Goal: Download file/media

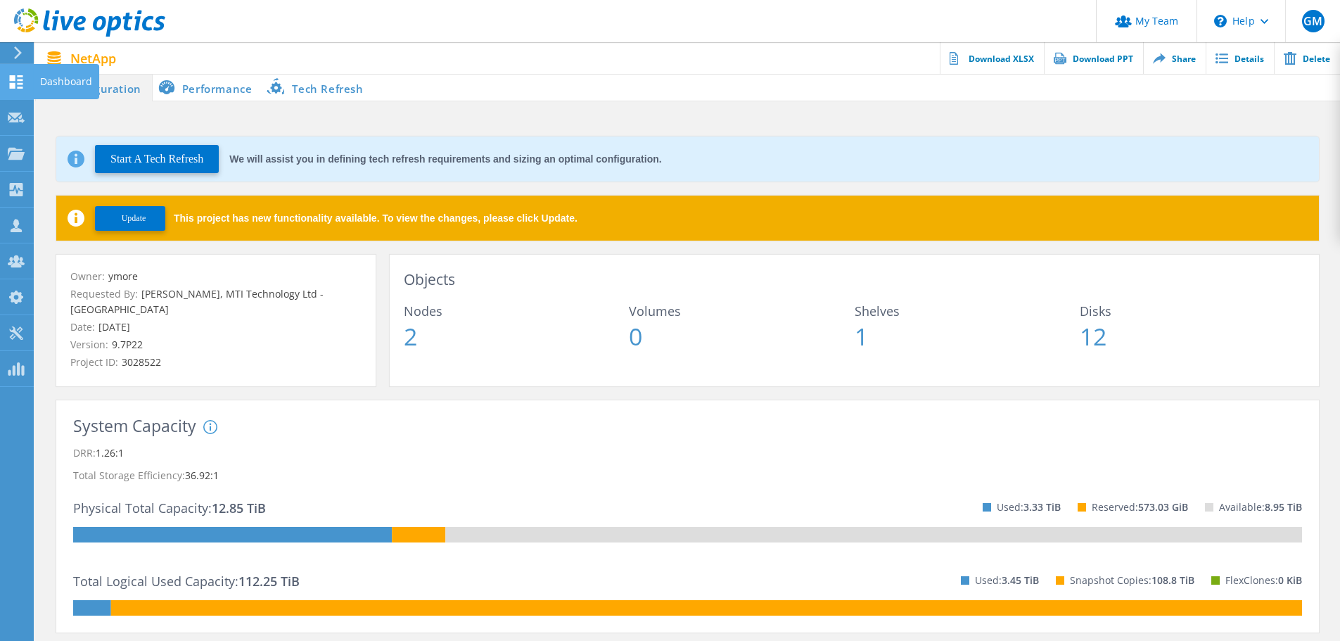
click at [14, 88] on use at bounding box center [16, 81] width 13 height 13
click at [58, 87] on div "Dashboard" at bounding box center [66, 82] width 52 height 10
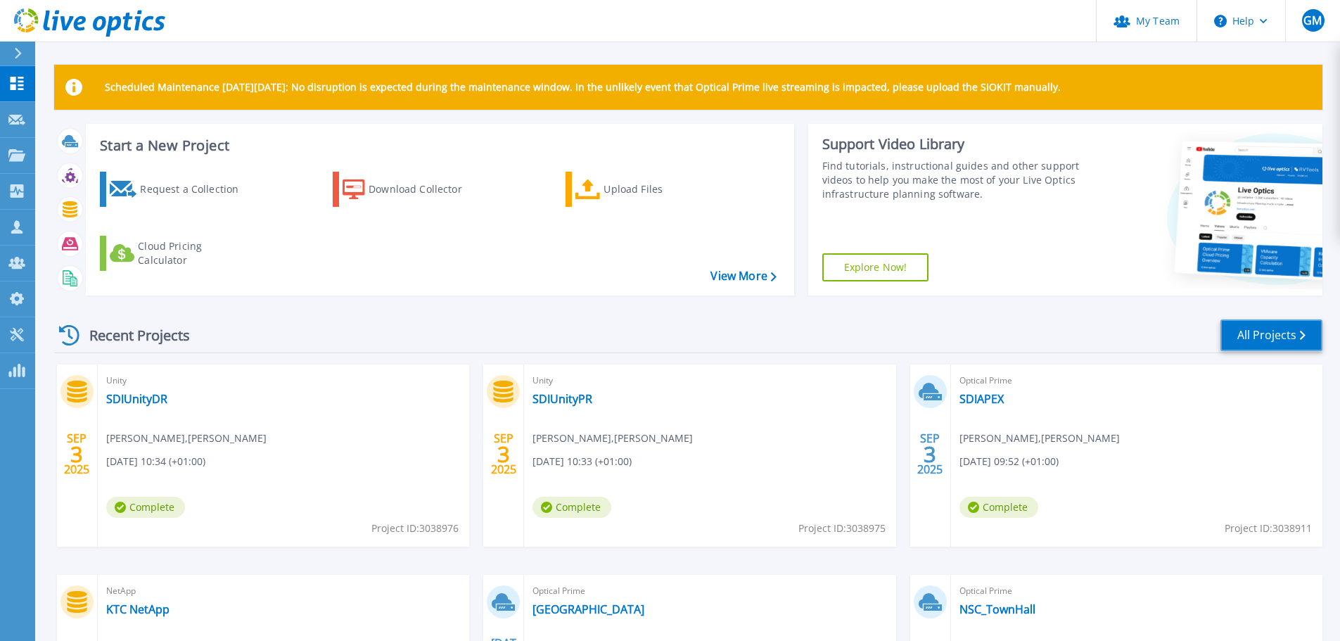
click at [1255, 327] on link "All Projects" at bounding box center [1271, 335] width 102 height 32
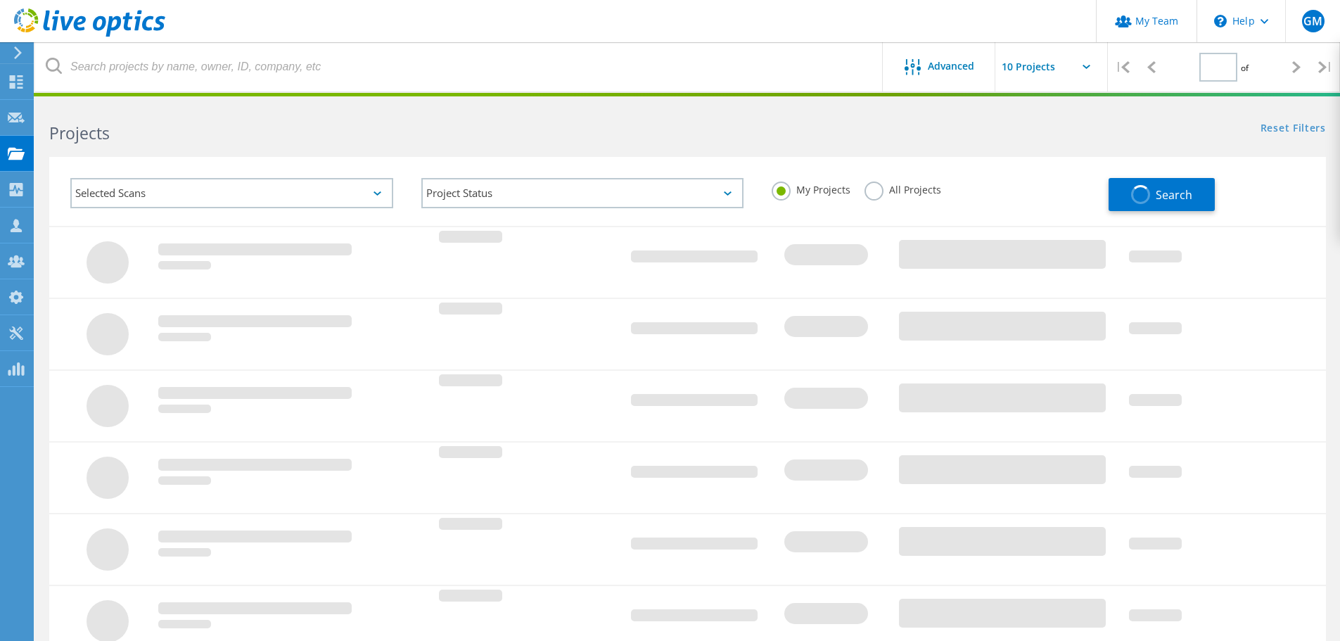
type input "3"
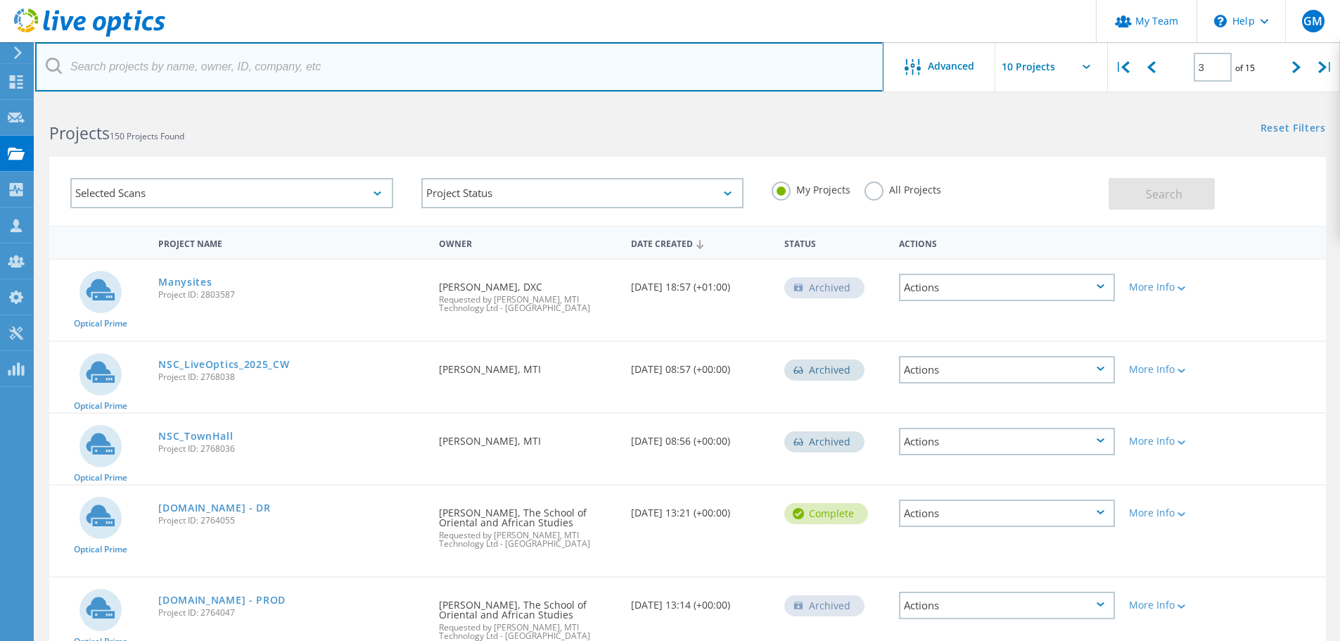
click at [181, 63] on input "text" at bounding box center [459, 66] width 848 height 49
type input "stonehouse"
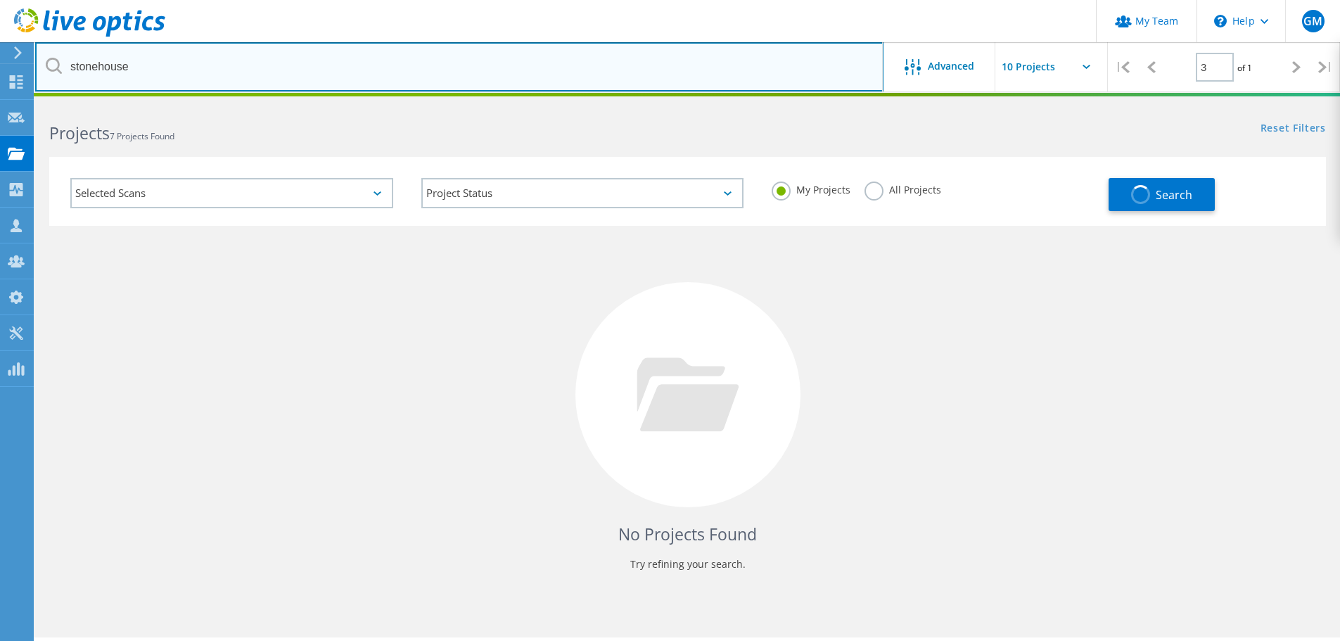
type input "1"
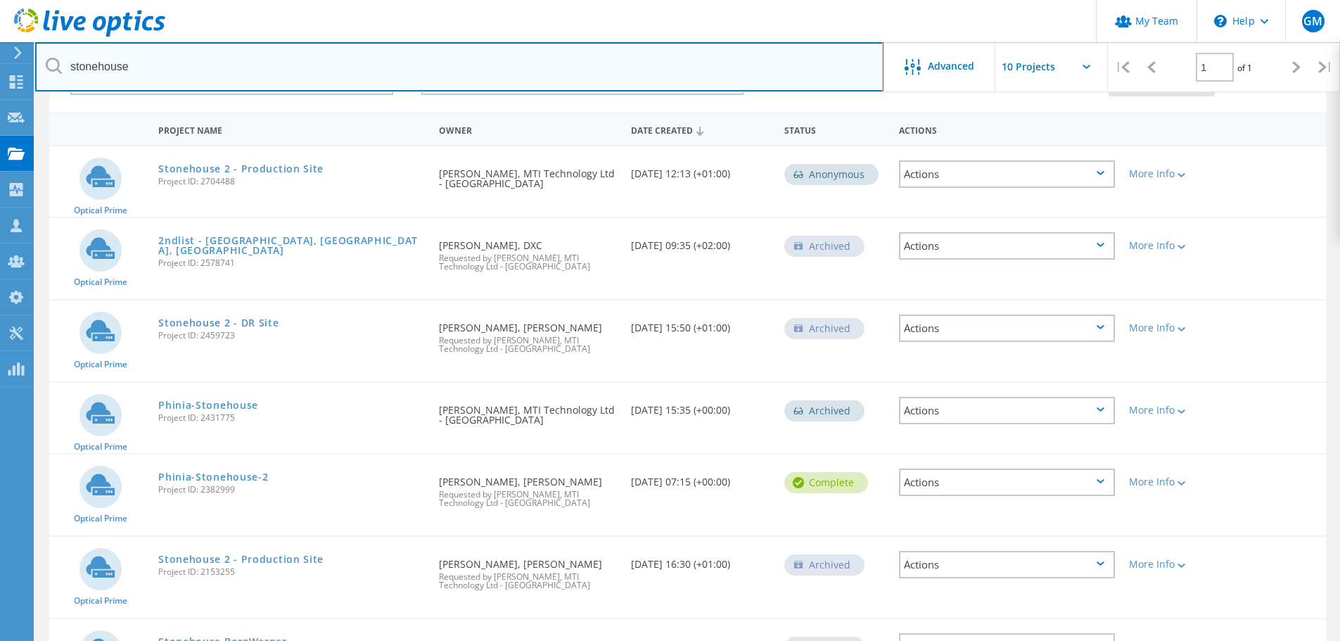
scroll to position [88, 0]
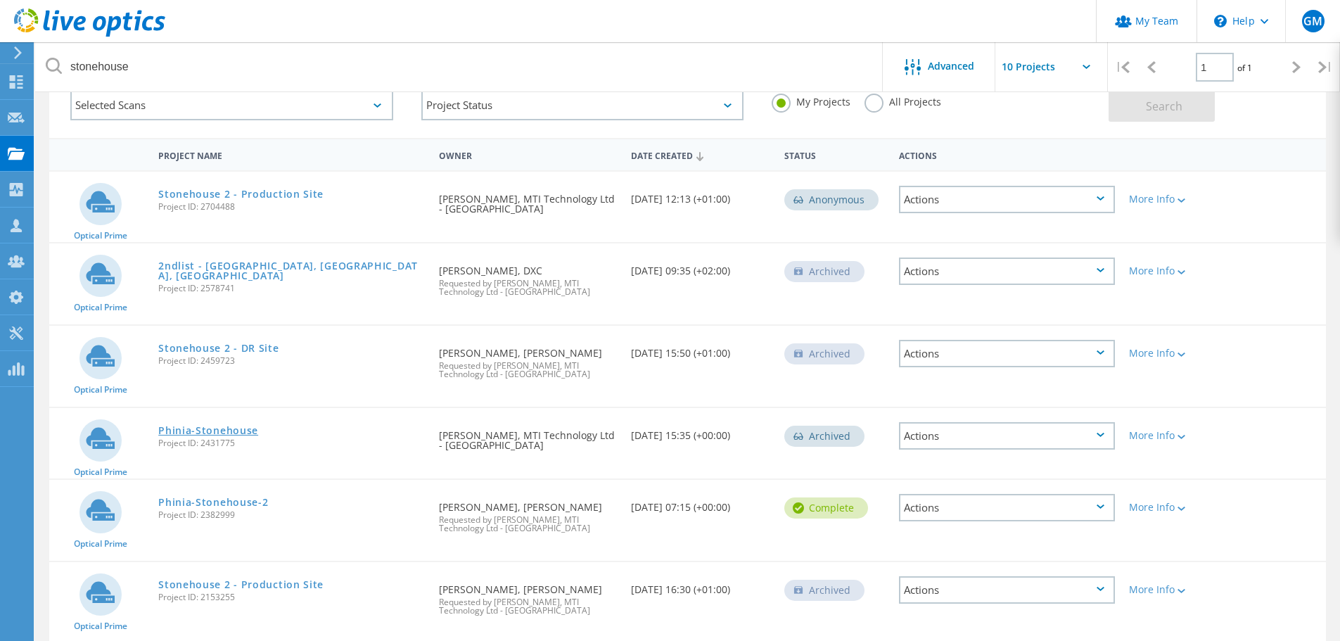
click at [236, 427] on link "Phinia-Stonehouse" at bounding box center [208, 431] width 100 height 10
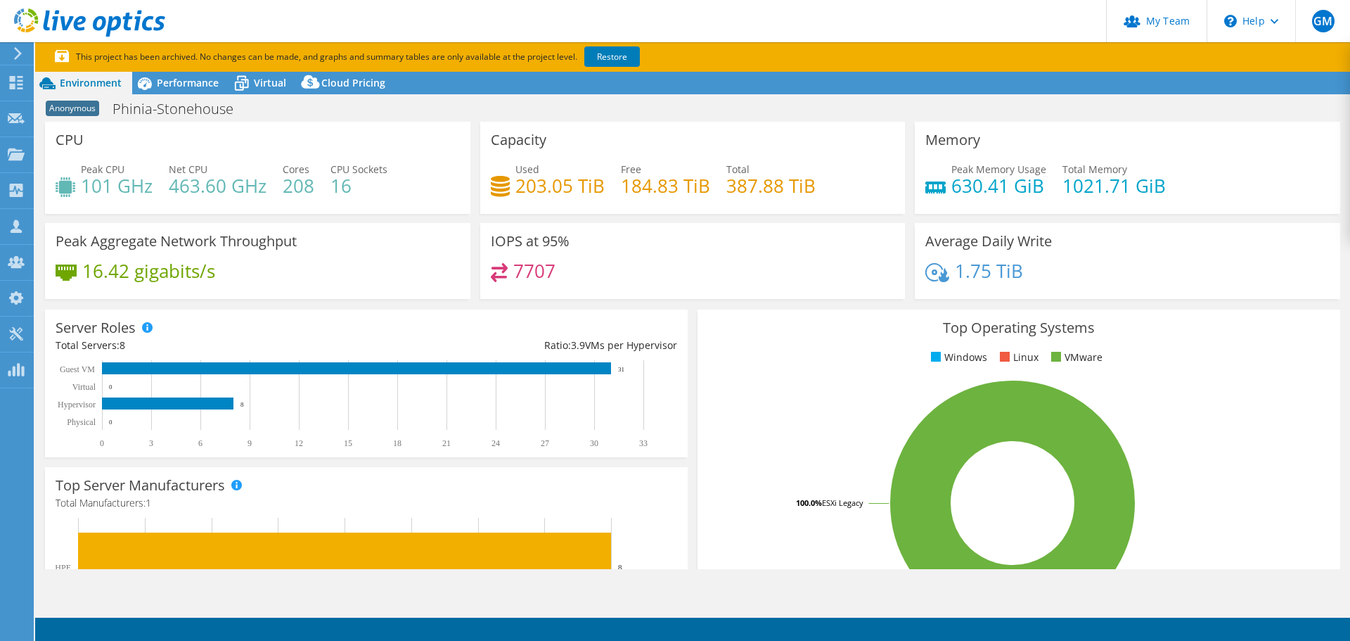
select select "USD"
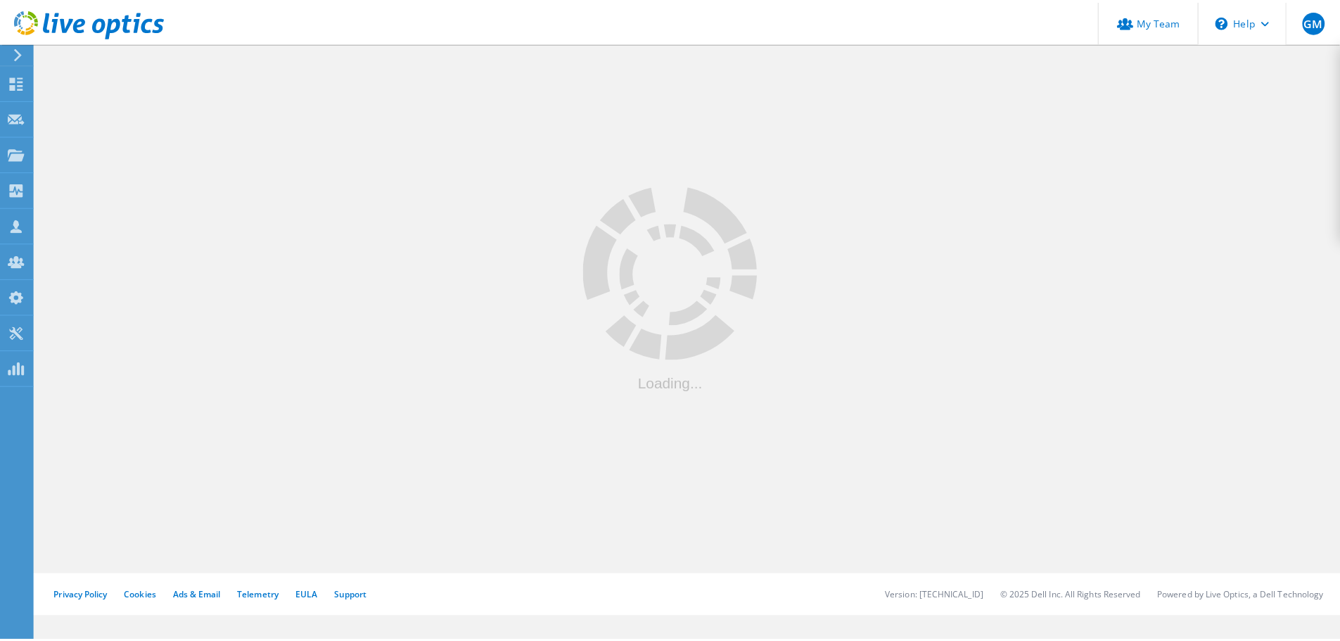
scroll to position [88, 0]
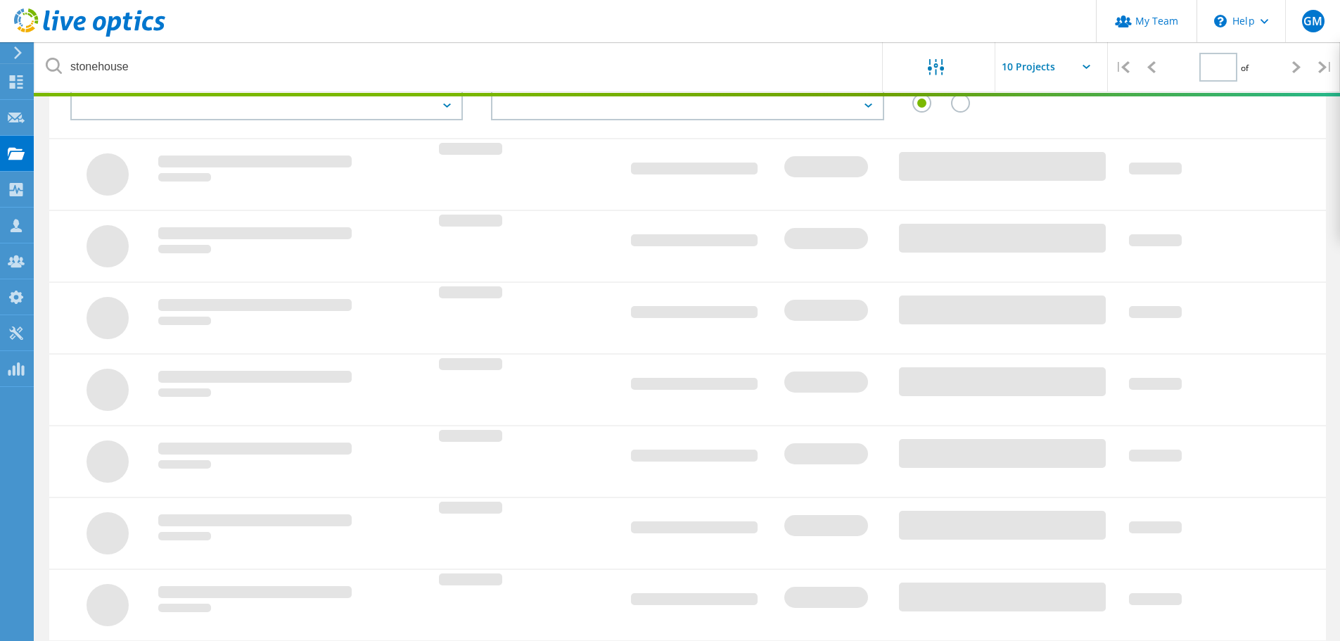
type input "1"
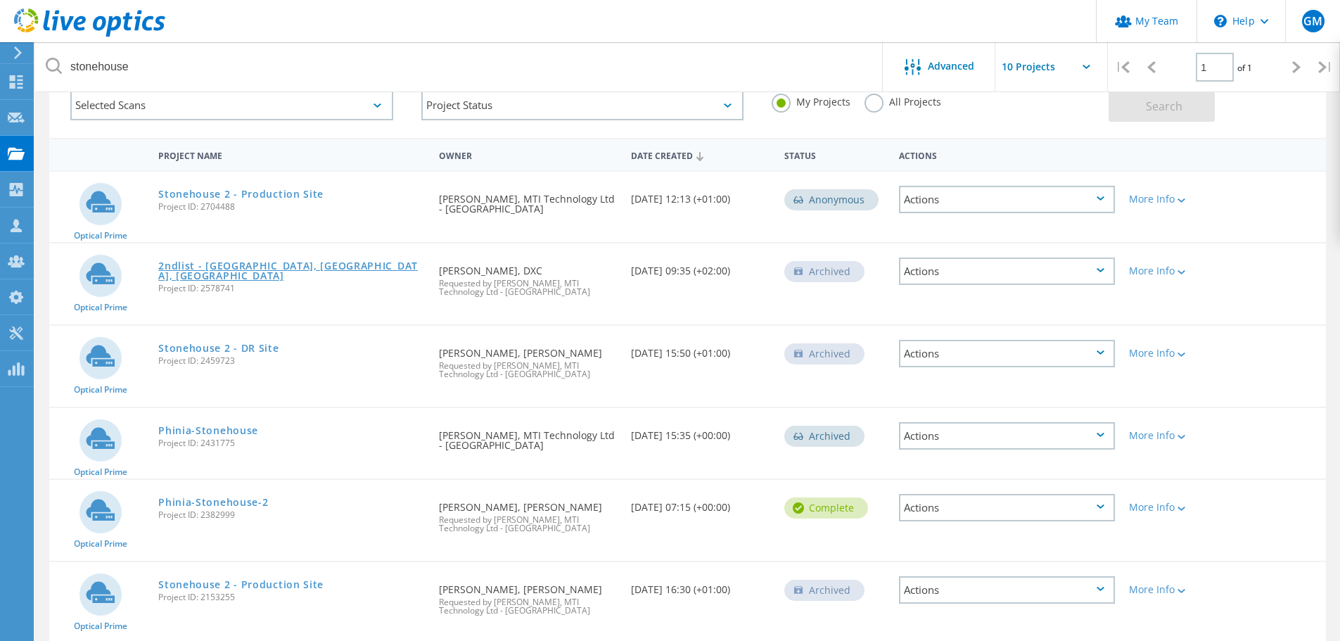
click at [284, 269] on link "2ndlist - Bucharest, Stonehouse1, Blois" at bounding box center [291, 271] width 267 height 20
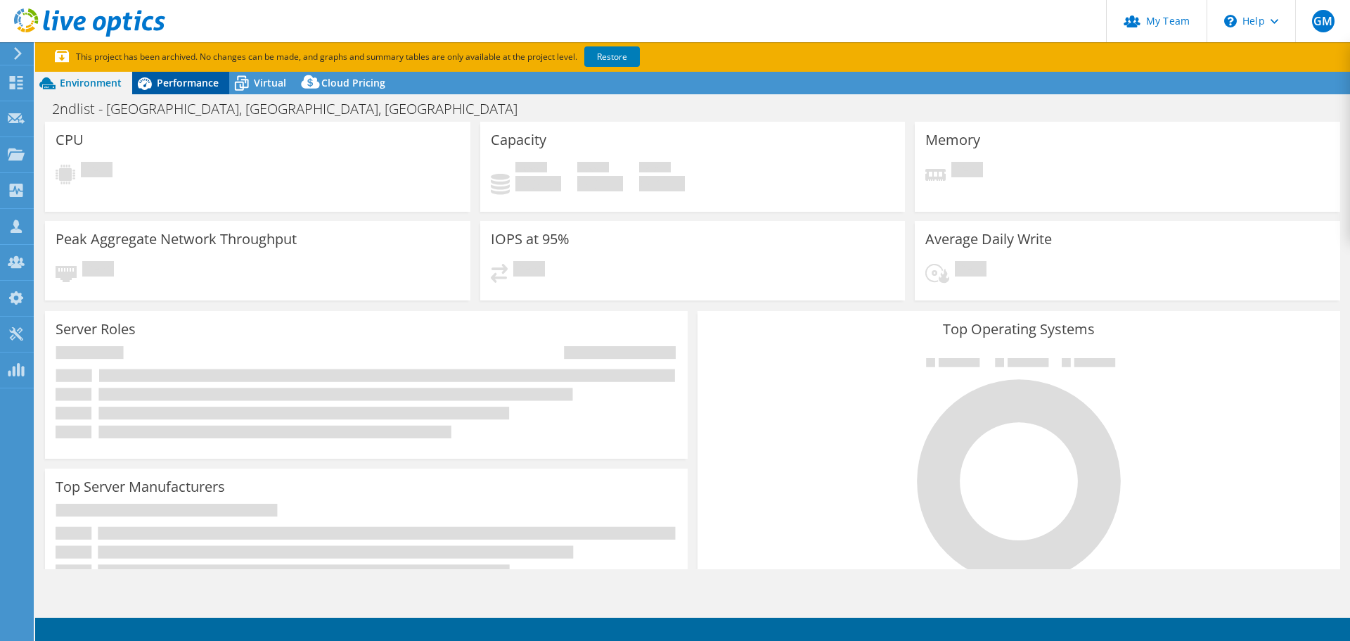
click at [188, 87] on div "Performance" at bounding box center [180, 83] width 97 height 23
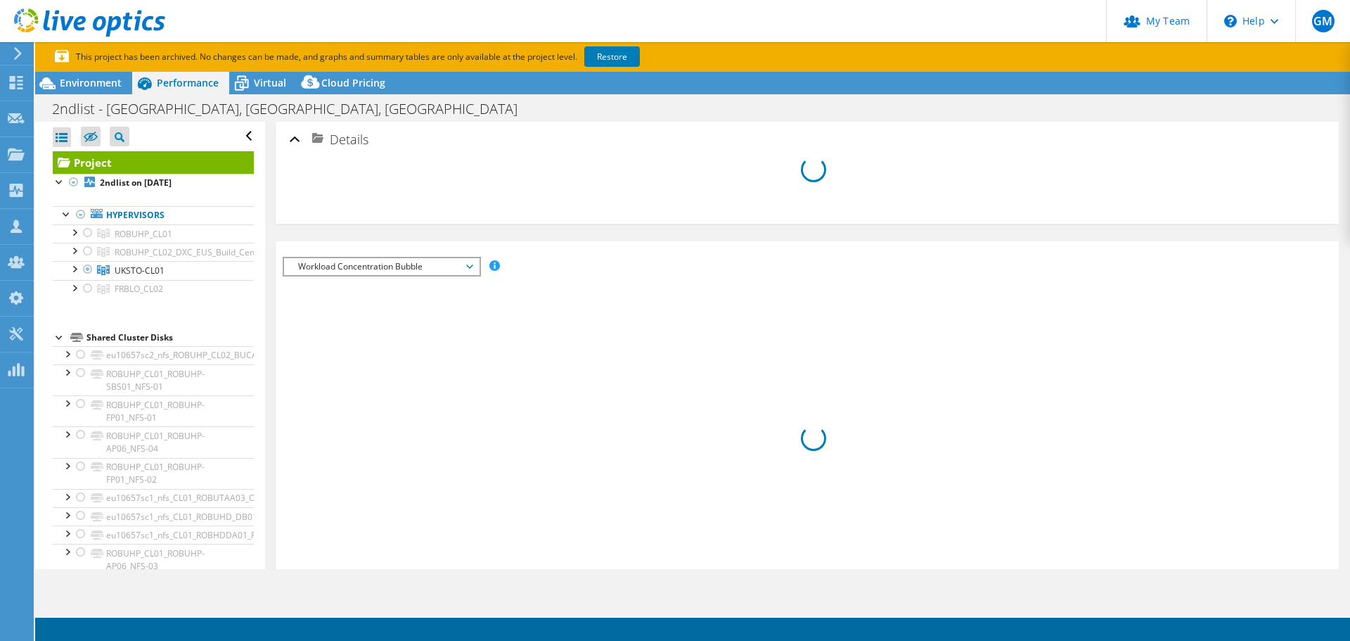
select select "USD"
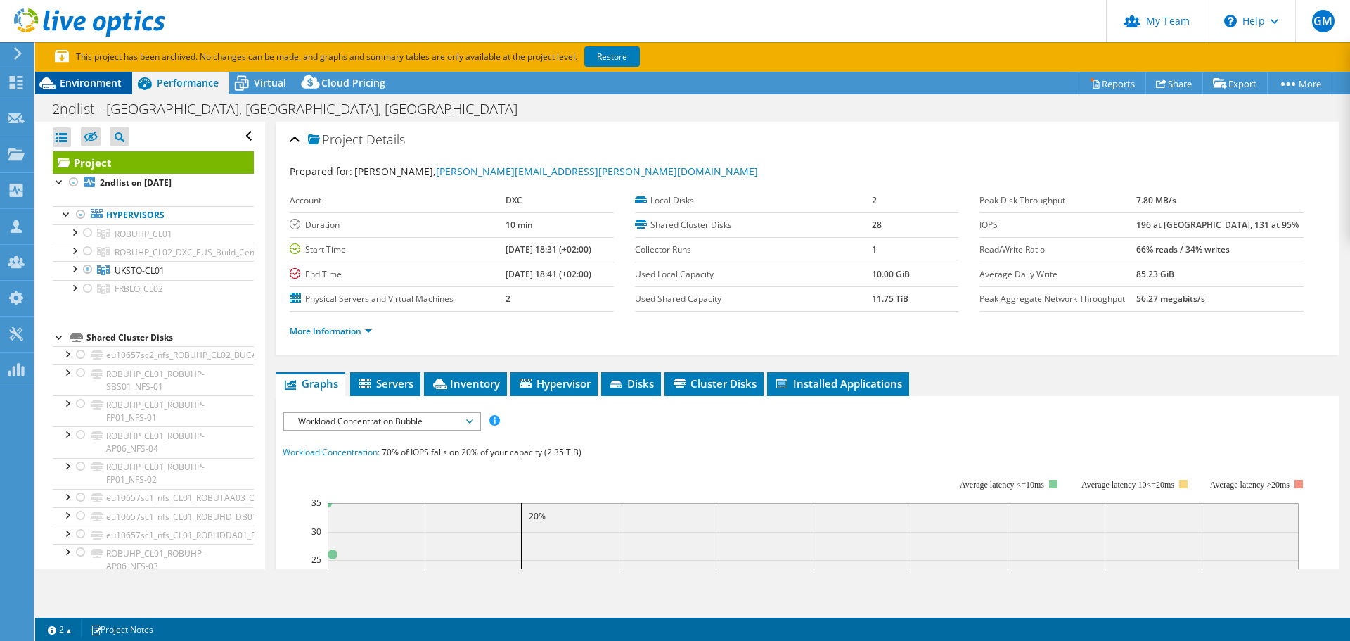
click at [86, 84] on span "Environment" at bounding box center [91, 82] width 62 height 13
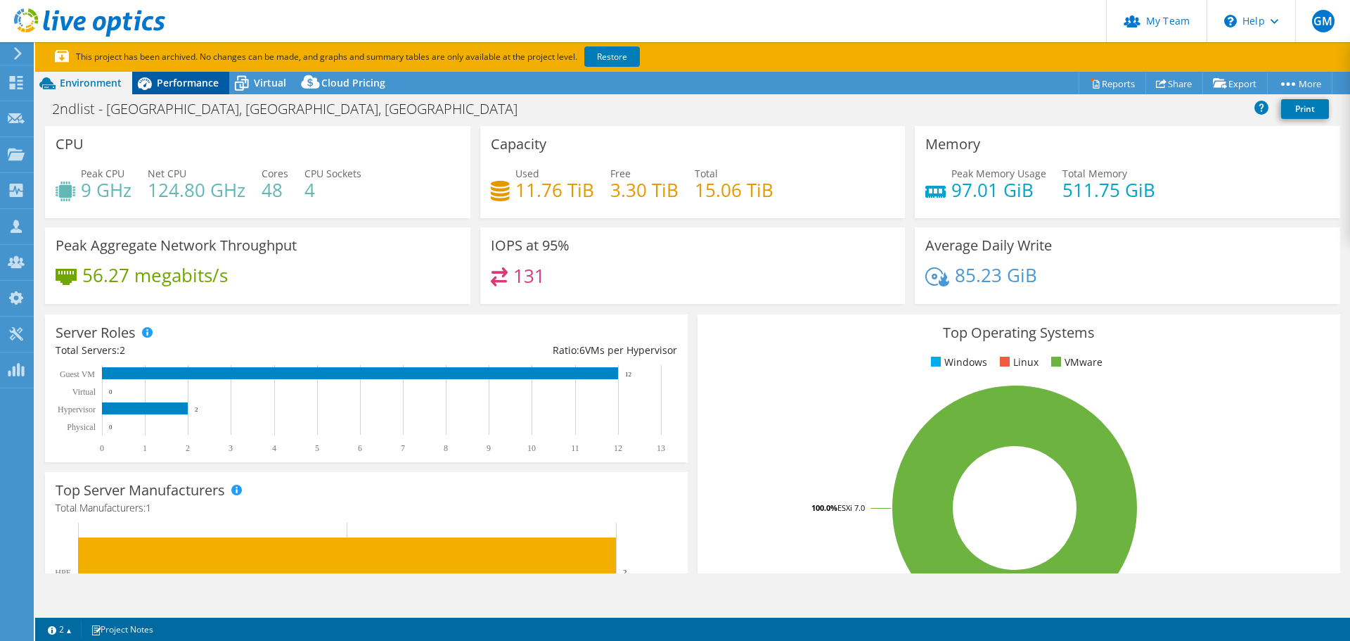
click at [193, 82] on span "Performance" at bounding box center [188, 82] width 62 height 13
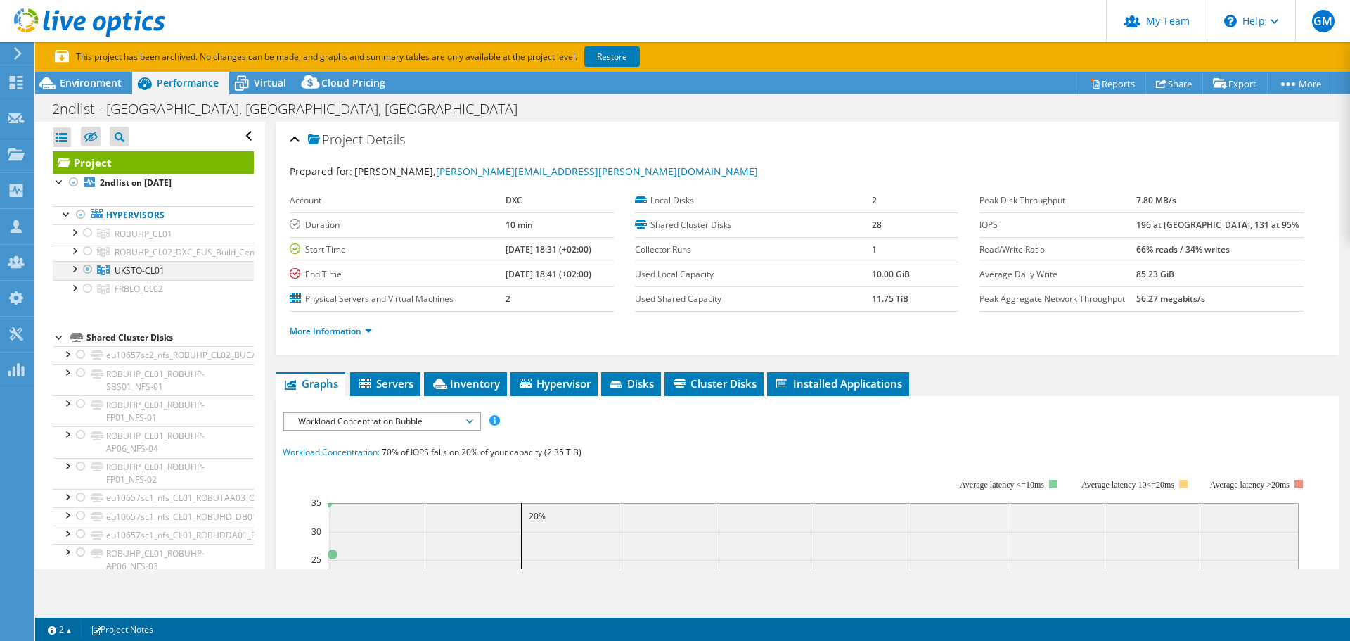
click at [77, 263] on div at bounding box center [74, 268] width 14 height 14
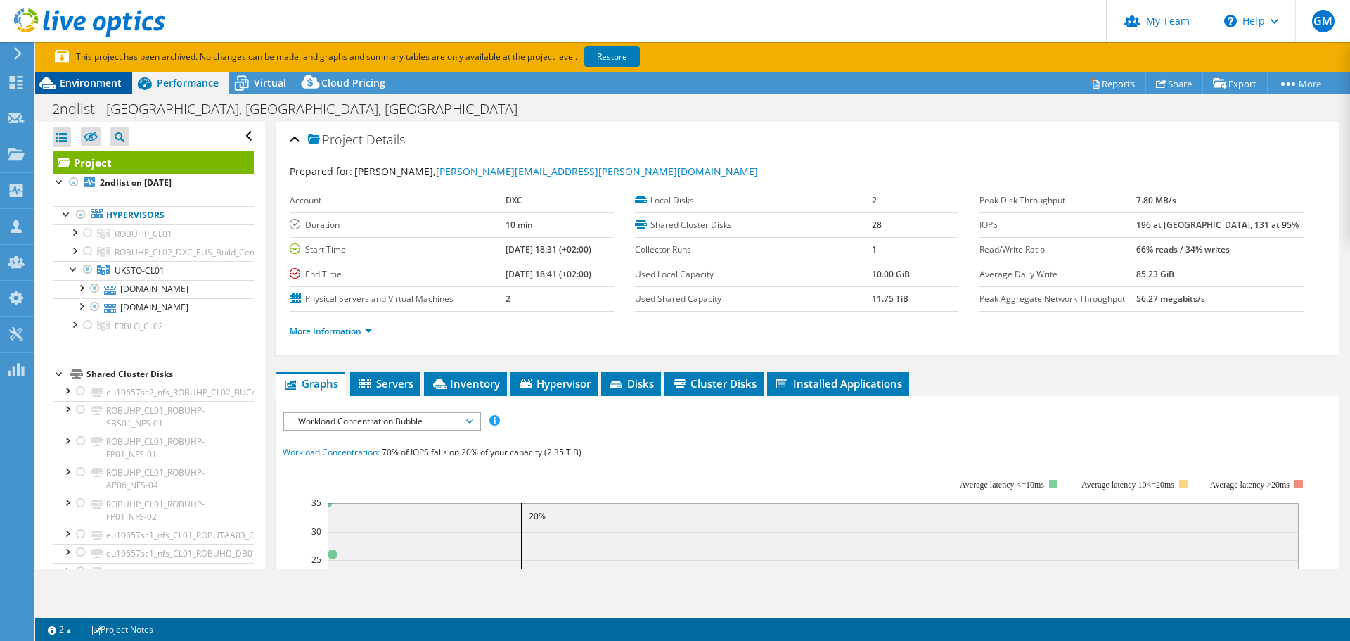
click at [96, 85] on span "Environment" at bounding box center [91, 82] width 62 height 13
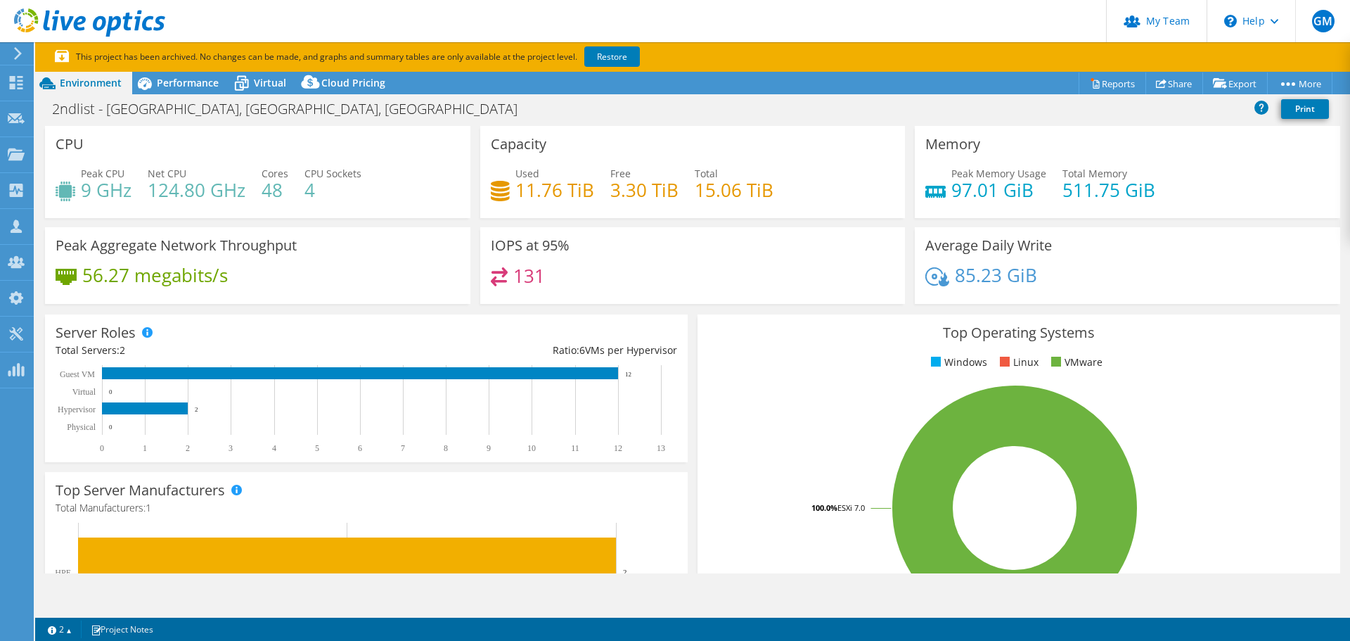
click at [177, 90] on div "Performance" at bounding box center [180, 83] width 97 height 23
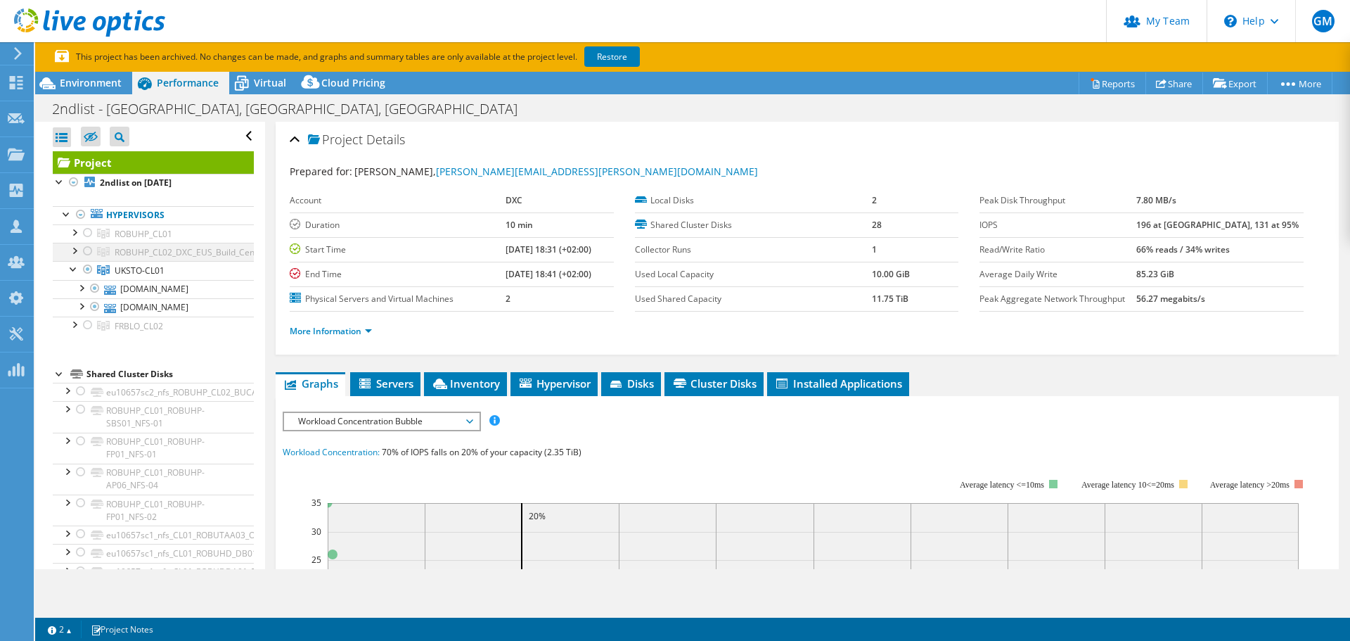
click at [76, 249] on div at bounding box center [74, 250] width 14 height 14
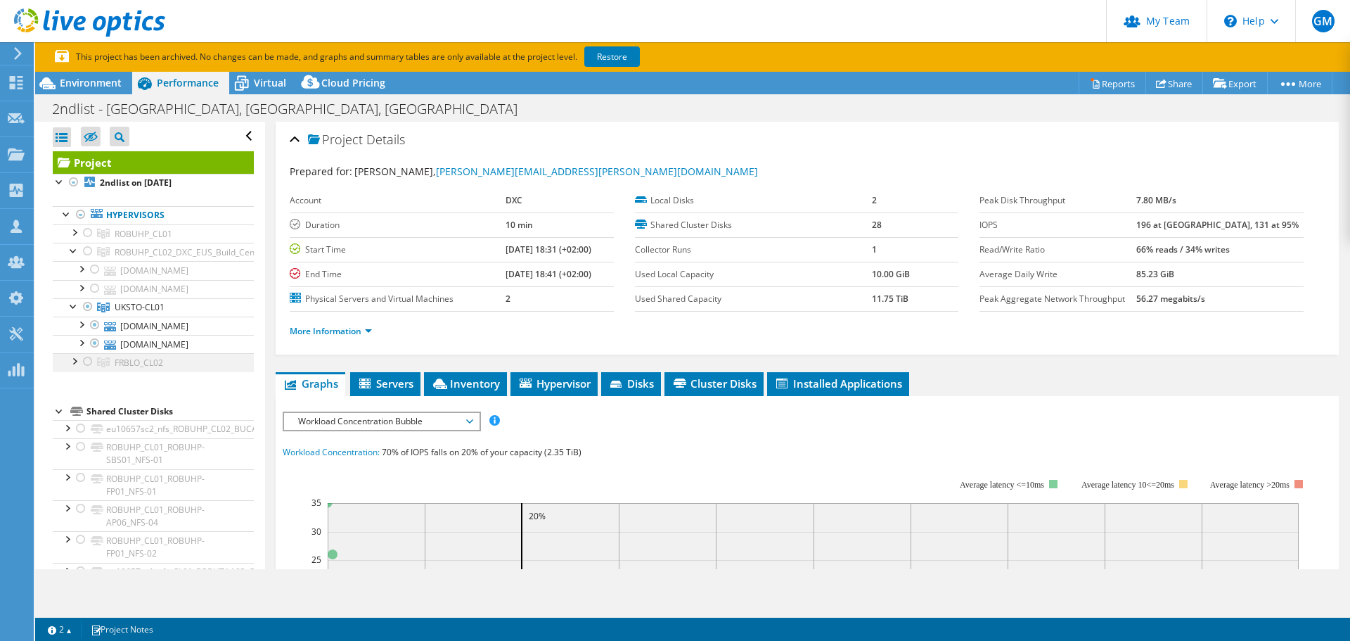
click at [73, 367] on div at bounding box center [74, 360] width 14 height 14
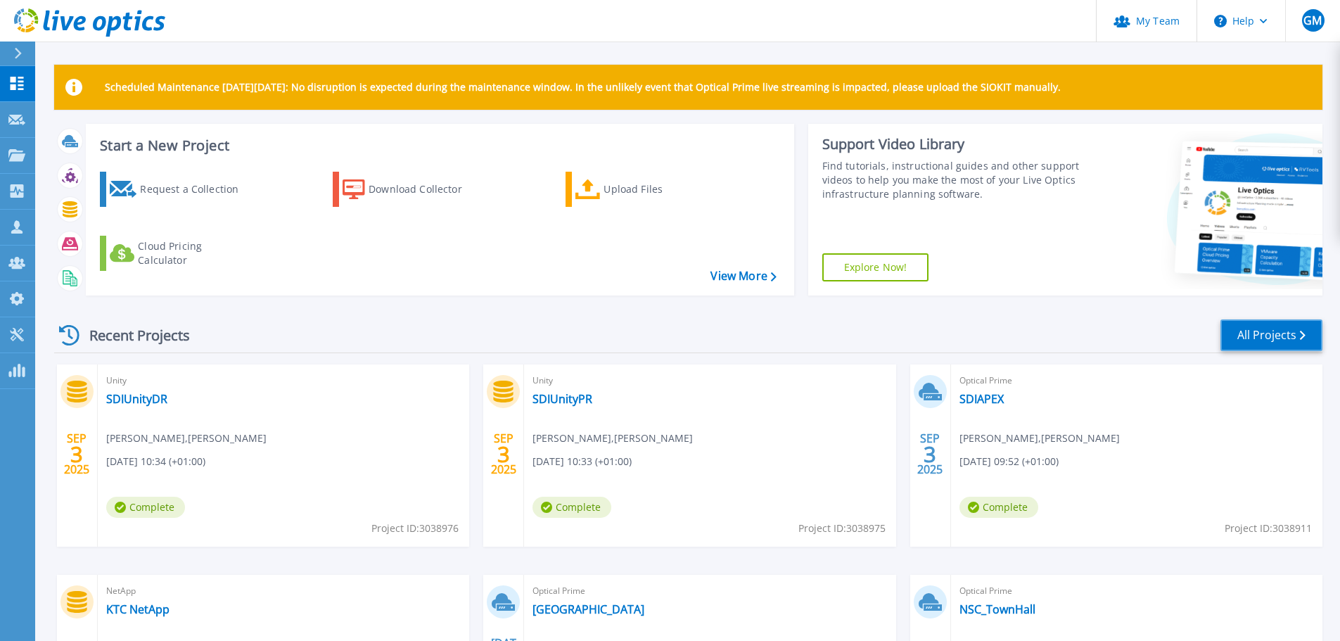
click at [1241, 336] on link "All Projects" at bounding box center [1271, 335] width 102 height 32
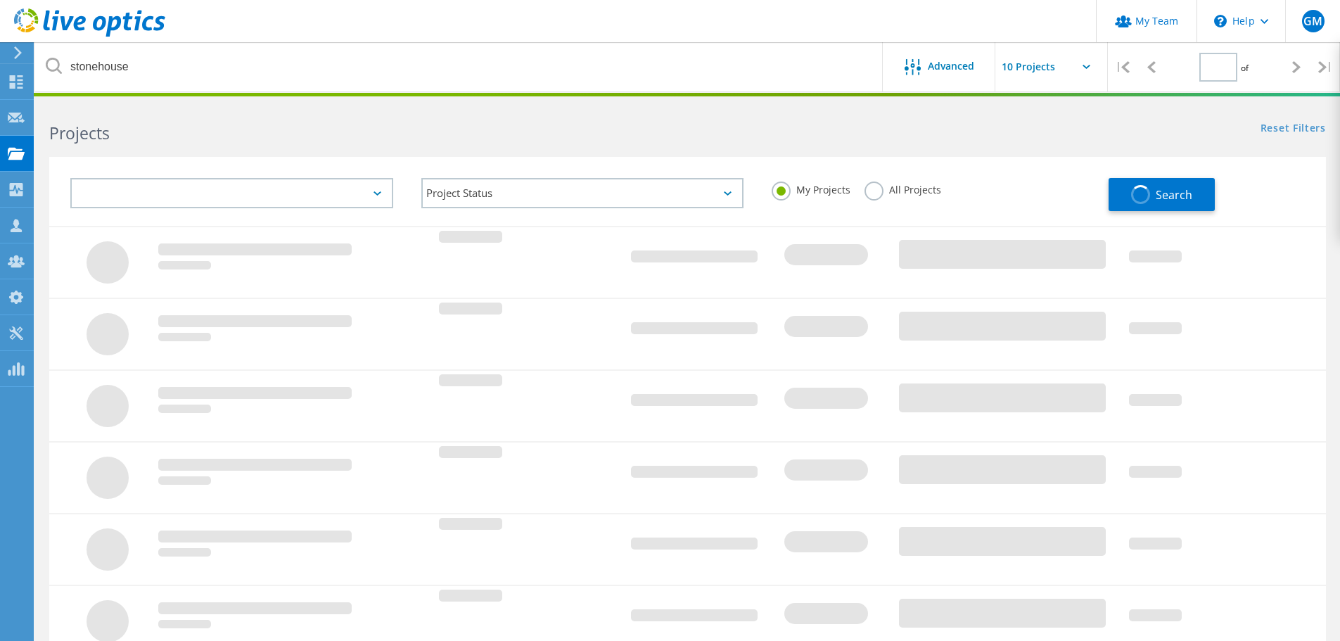
type input "1"
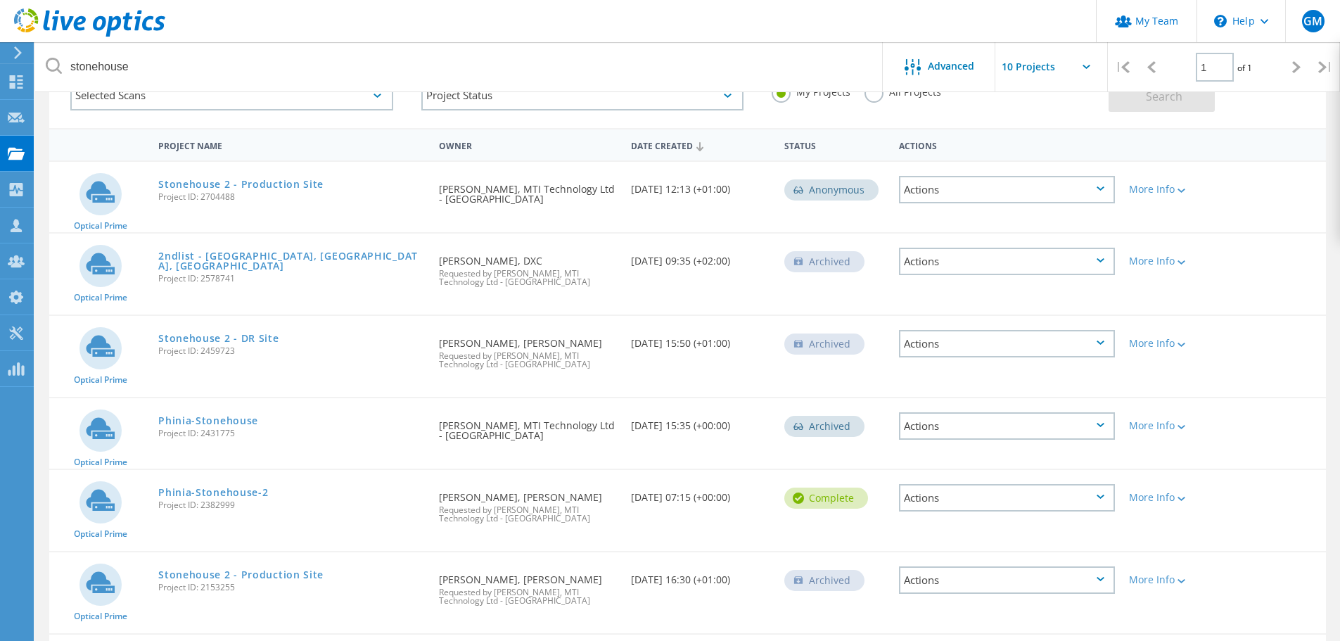
scroll to position [70, 0]
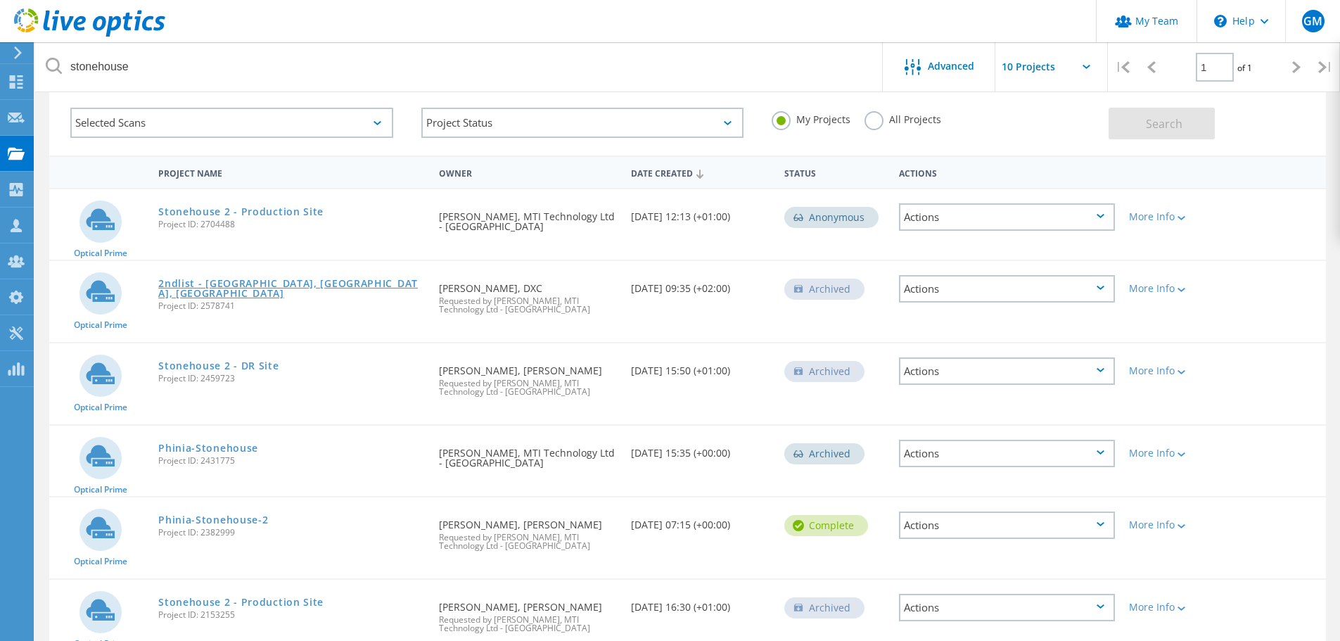
click at [244, 281] on link "2ndlist - [GEOGRAPHIC_DATA], [GEOGRAPHIC_DATA], [GEOGRAPHIC_DATA]" at bounding box center [291, 289] width 267 height 20
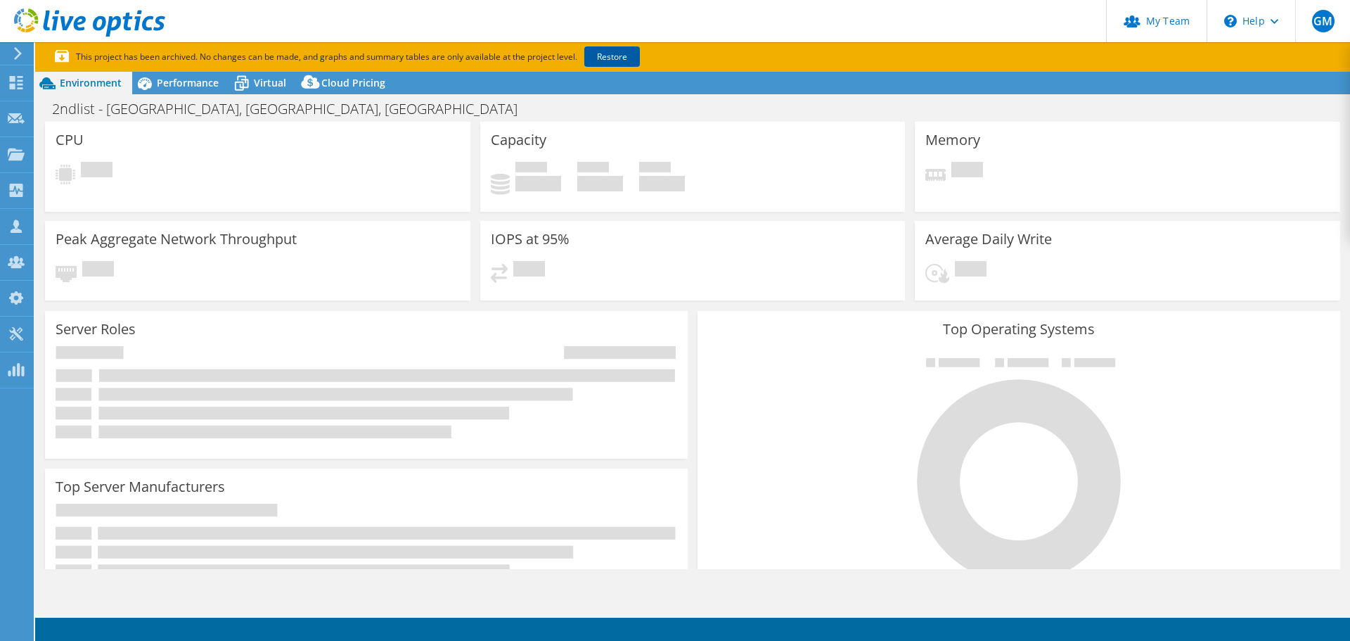
click at [630, 59] on link "Restore" at bounding box center [612, 56] width 56 height 20
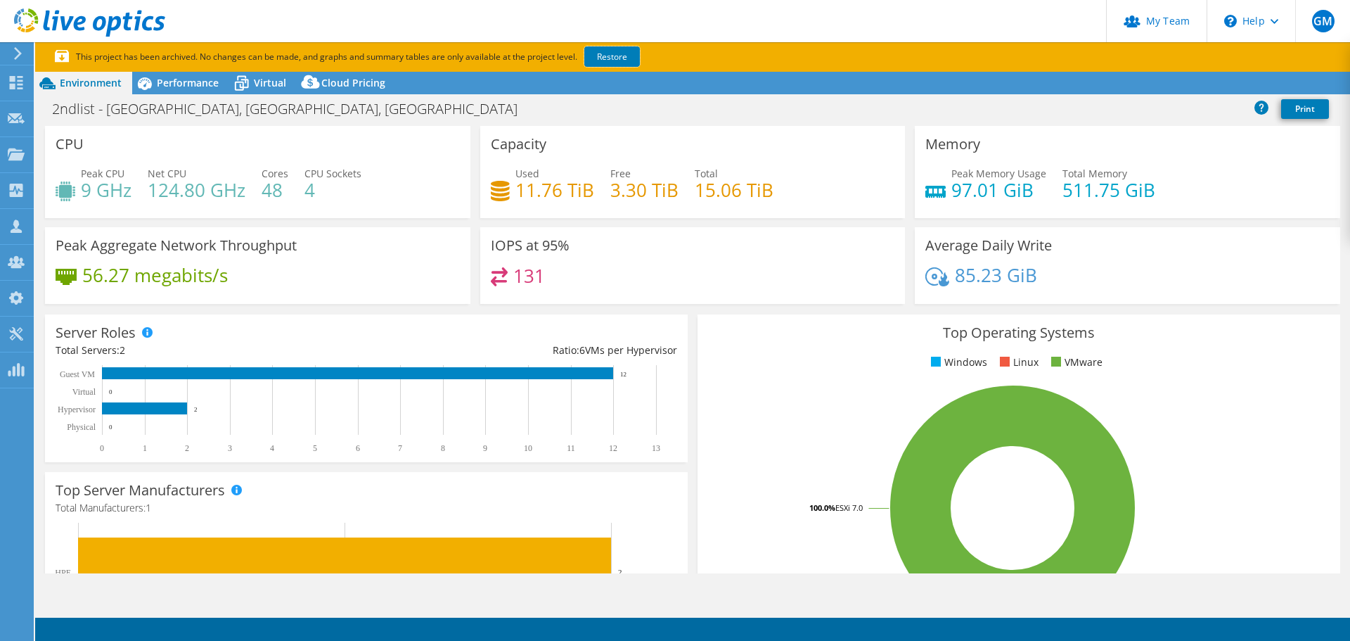
select select "USD"
click at [619, 56] on link "Restore" at bounding box center [612, 56] width 56 height 20
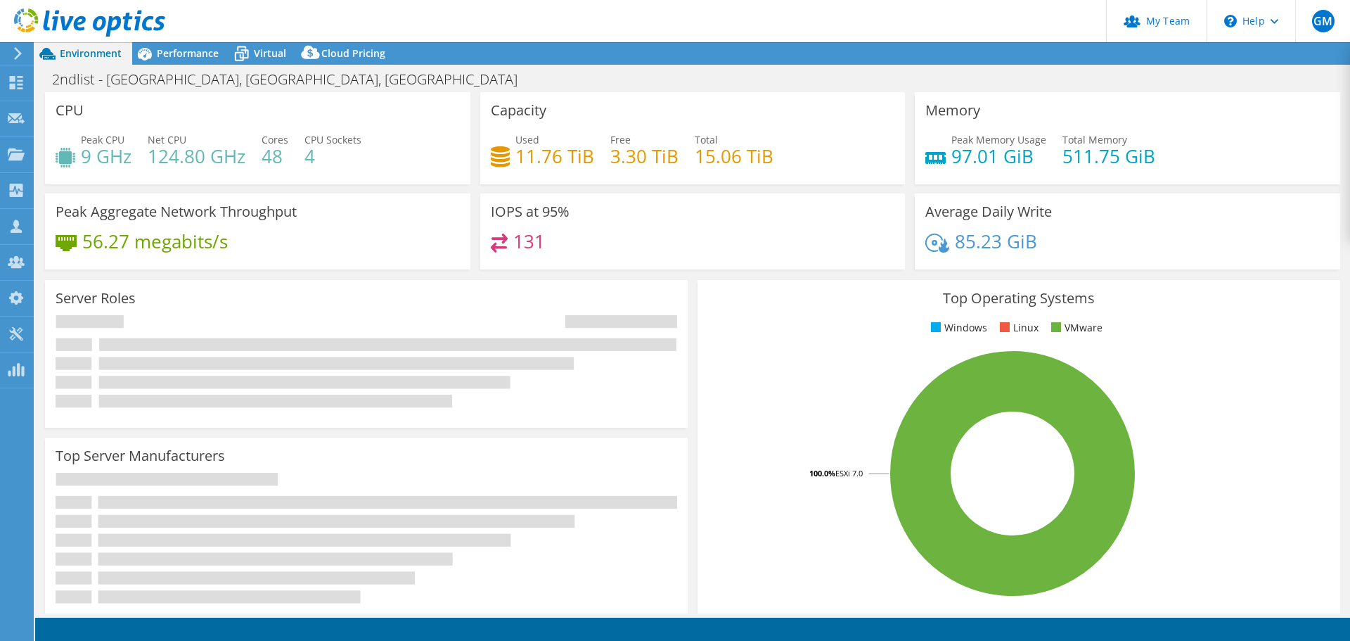
select select "USD"
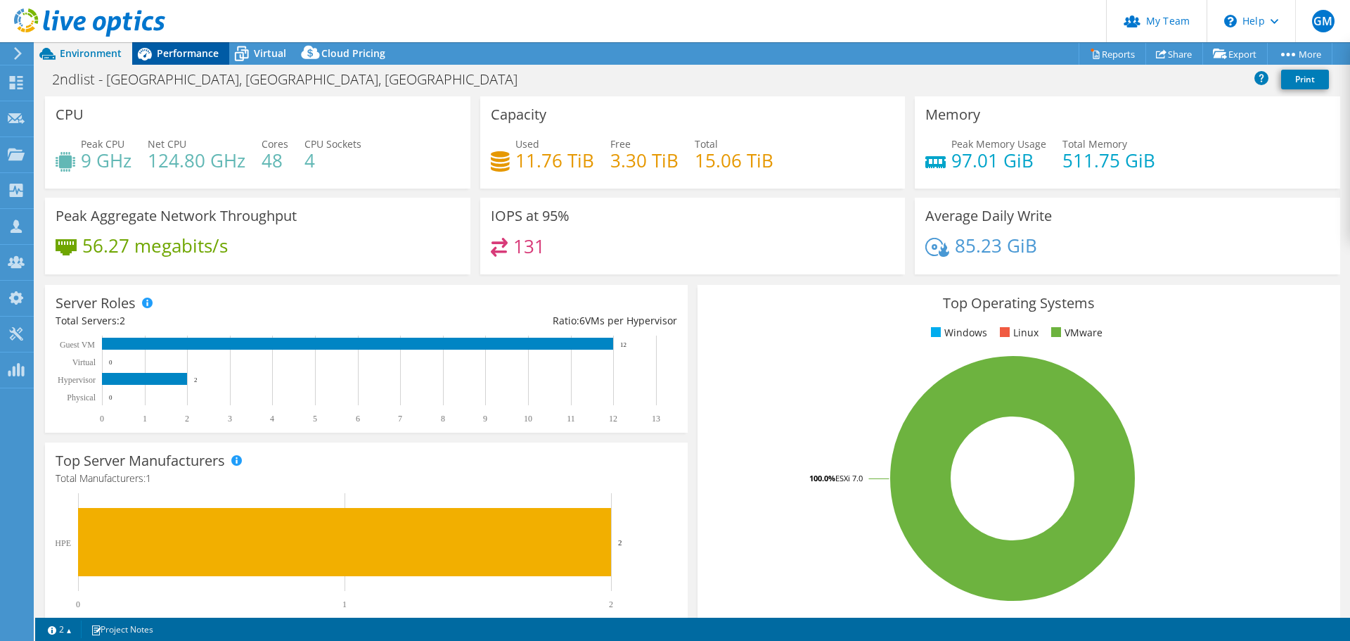
click at [203, 59] on span "Performance" at bounding box center [188, 52] width 62 height 13
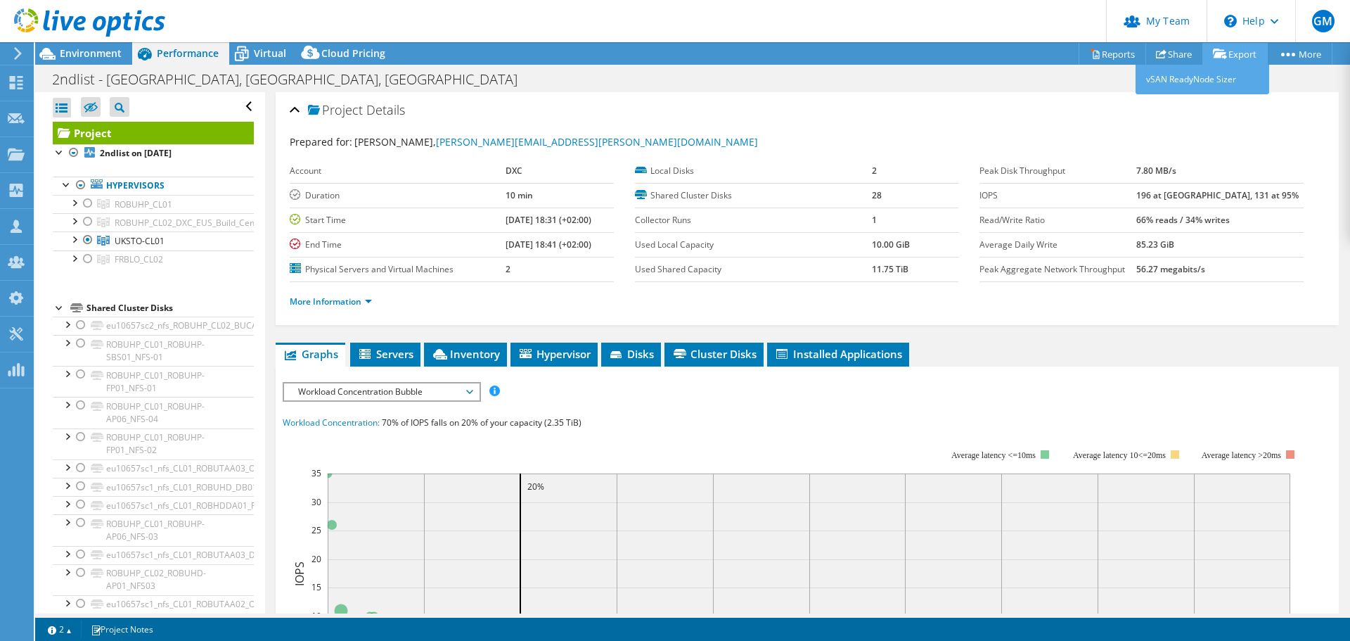
click at [1239, 58] on link "Export" at bounding box center [1235, 54] width 65 height 22
click at [1106, 47] on link "Reports" at bounding box center [1113, 54] width 68 height 22
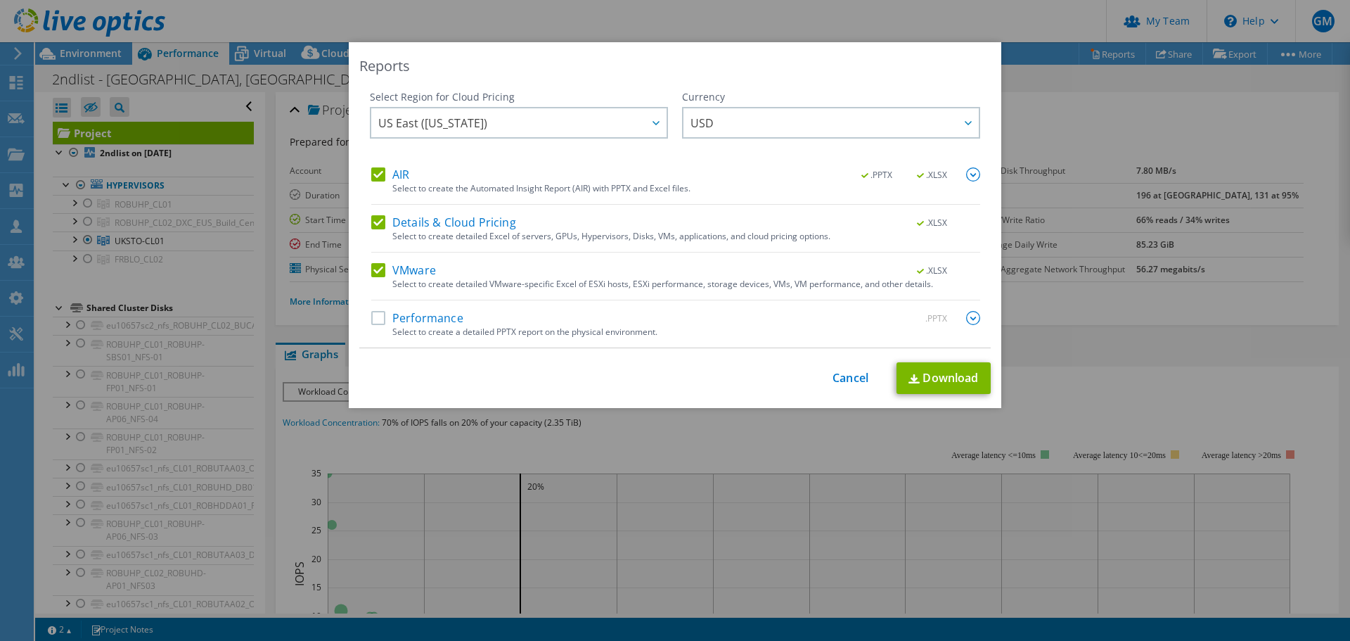
click at [376, 179] on label "AIR" at bounding box center [390, 174] width 38 height 14
click at [0, 0] on input "AIR" at bounding box center [0, 0] width 0 height 0
click at [371, 216] on label "Details & Cloud Pricing" at bounding box center [443, 222] width 145 height 14
click at [0, 0] on input "Details & Cloud Pricing" at bounding box center [0, 0] width 0 height 0
click at [378, 320] on label "Performance" at bounding box center [417, 318] width 92 height 14
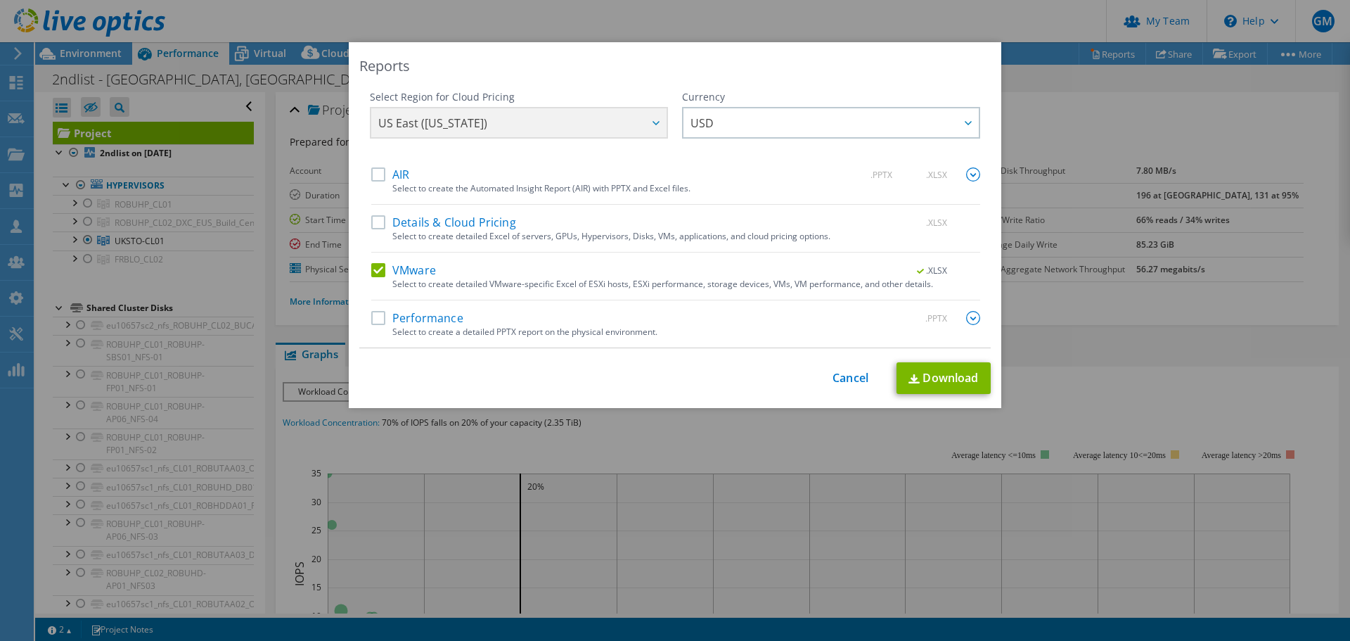
click at [0, 0] on input "Performance" at bounding box center [0, 0] width 0 height 0
click at [966, 322] on img at bounding box center [973, 318] width 14 height 14
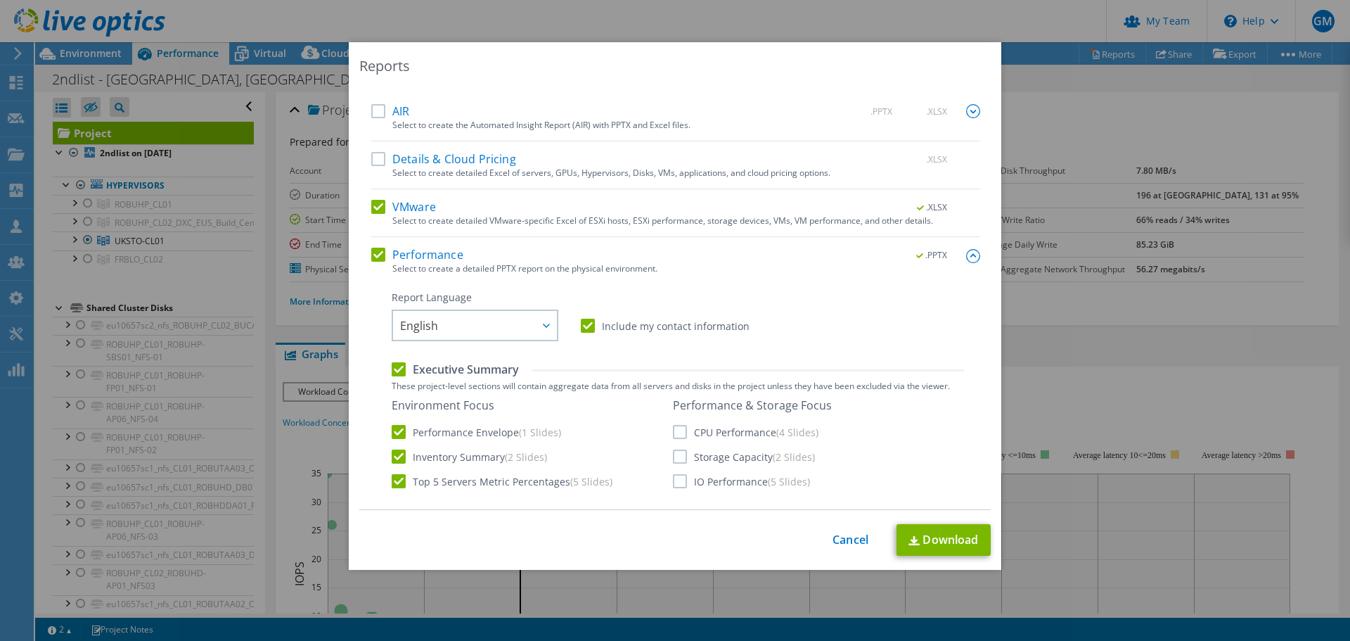
scroll to position [141, 0]
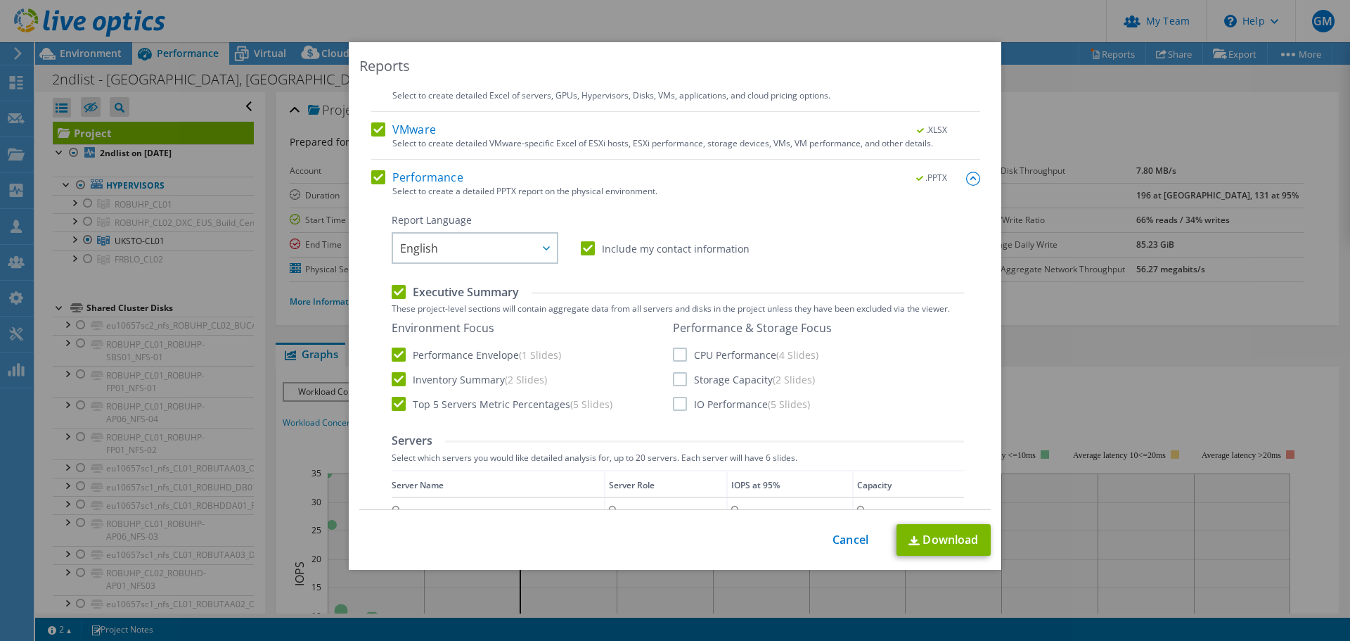
click at [677, 399] on label "IO Performance (5 Slides)" at bounding box center [741, 404] width 137 height 14
click at [0, 0] on input "IO Performance (5 Slides)" at bounding box center [0, 0] width 0 height 0
click at [678, 376] on label "Storage Capacity (2 Slides)" at bounding box center [744, 379] width 142 height 14
click at [0, 0] on input "Storage Capacity (2 Slides)" at bounding box center [0, 0] width 0 height 0
click at [677, 357] on label "CPU Performance (4 Slides)" at bounding box center [746, 354] width 146 height 14
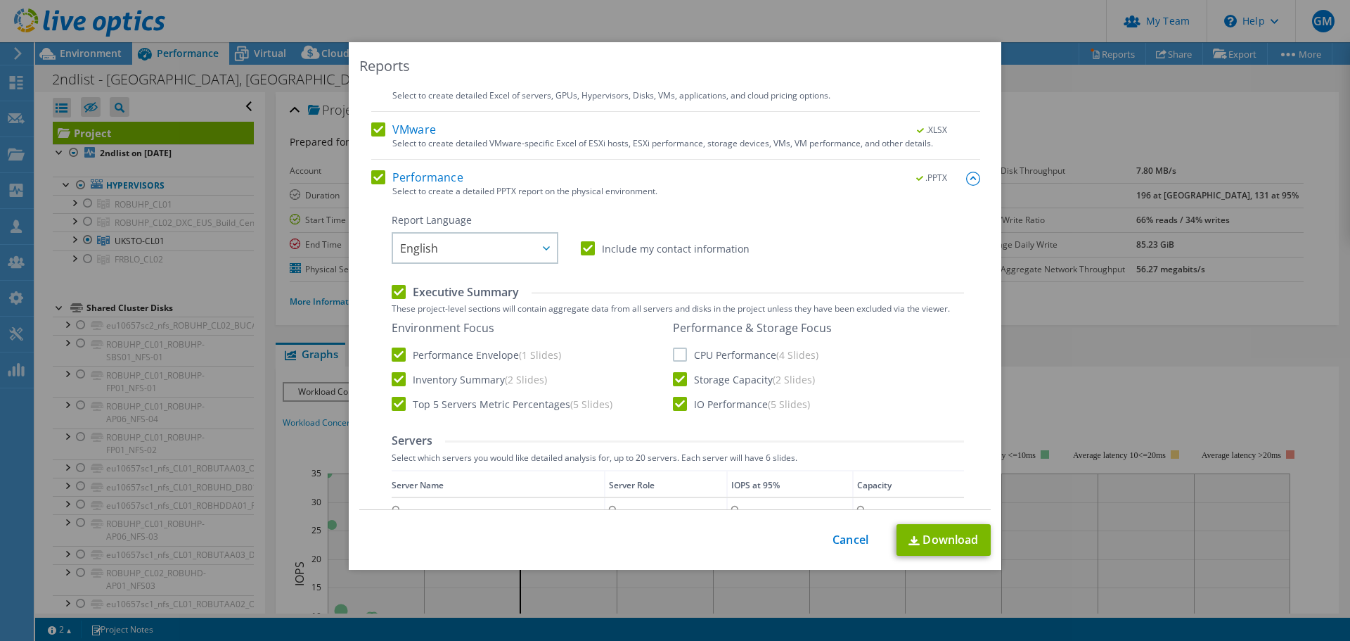
click at [0, 0] on input "CPU Performance (4 Slides)" at bounding box center [0, 0] width 0 height 0
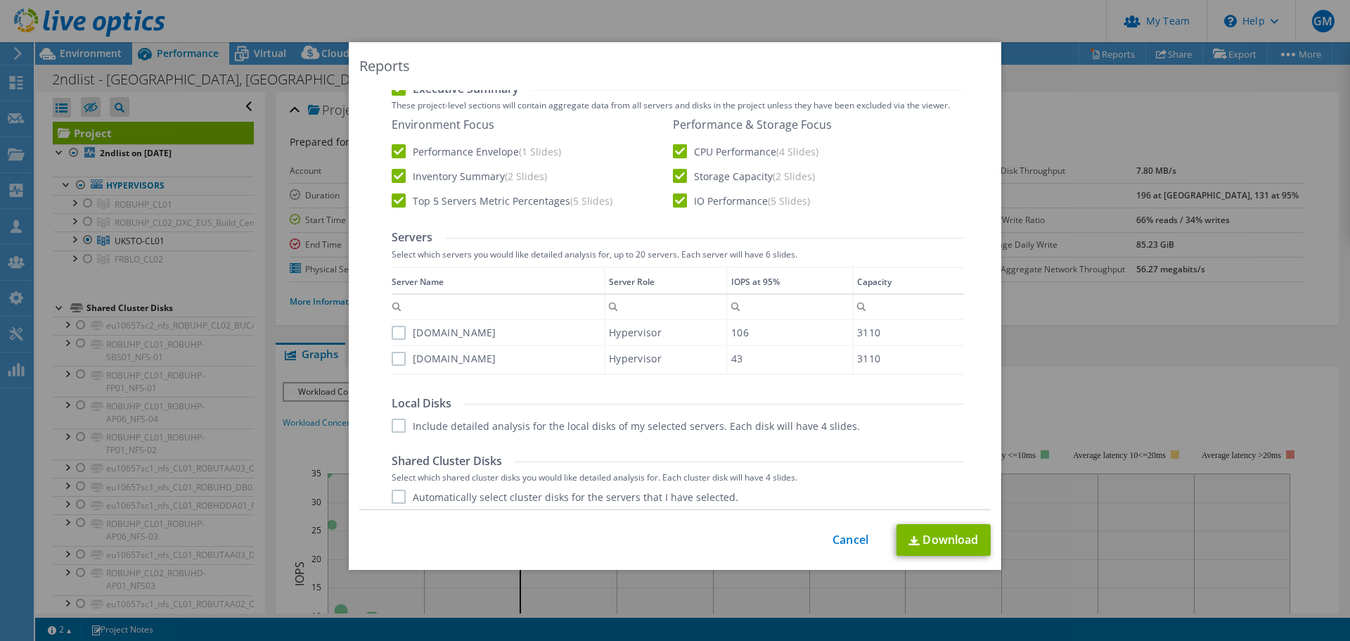
scroll to position [352, 0]
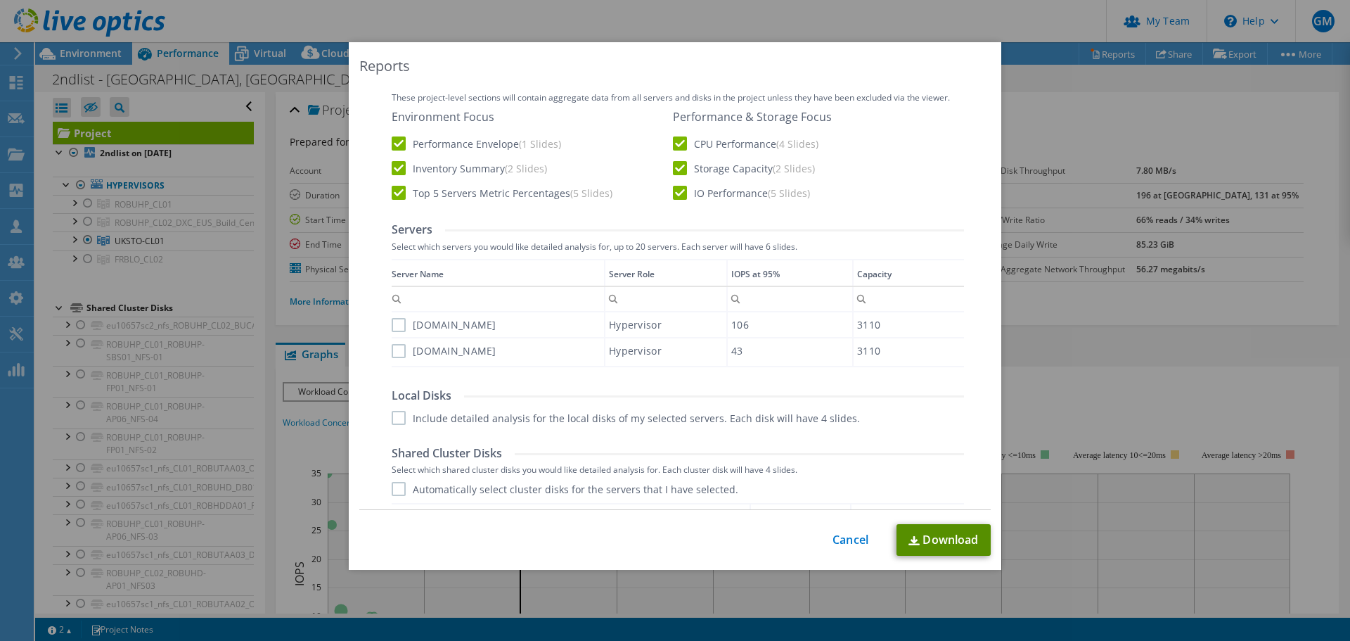
click at [962, 545] on link "Download" at bounding box center [944, 540] width 94 height 32
click at [839, 544] on link "Cancel" at bounding box center [851, 539] width 36 height 13
